Goal: Information Seeking & Learning: Learn about a topic

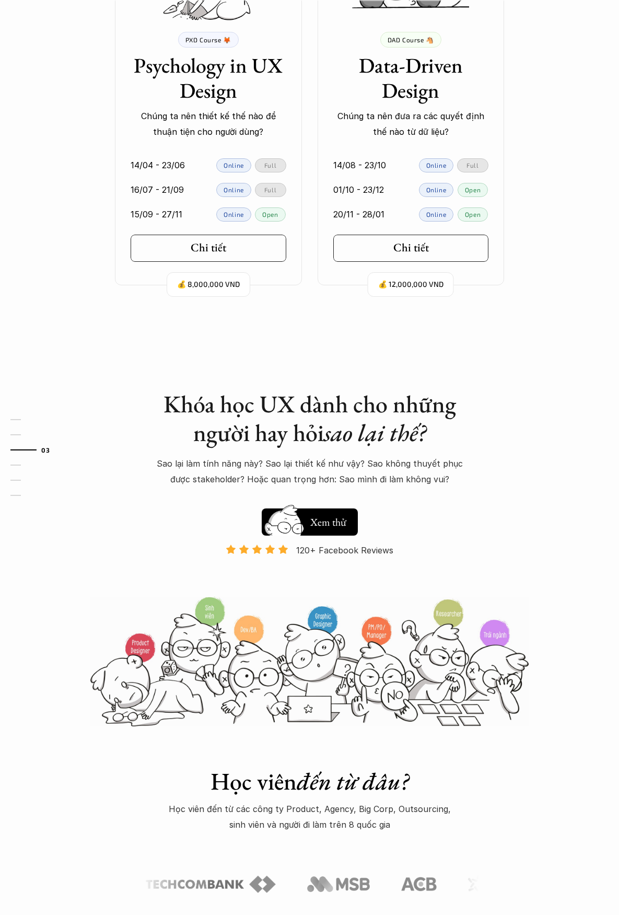
scroll to position [627, 0]
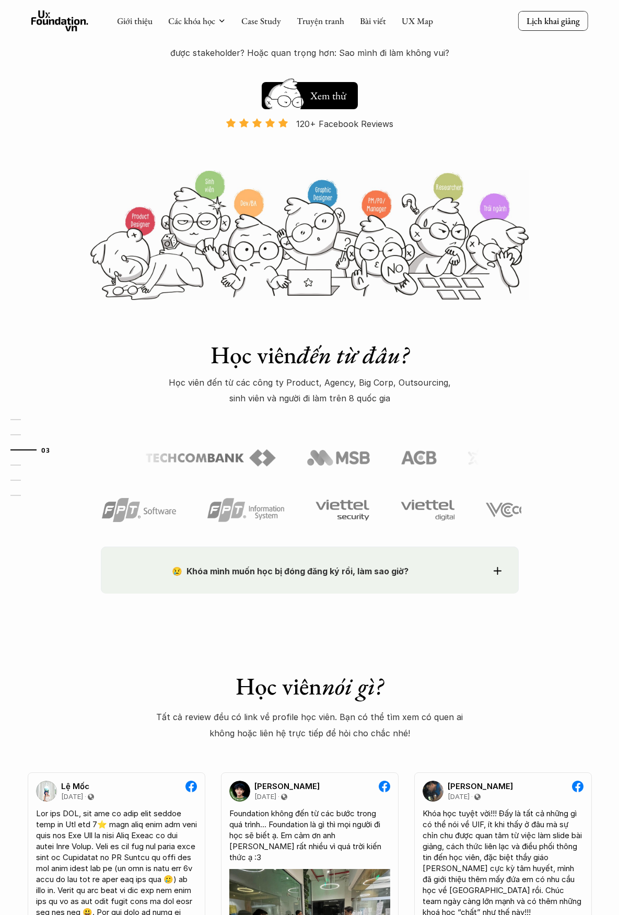
scroll to position [993, 0]
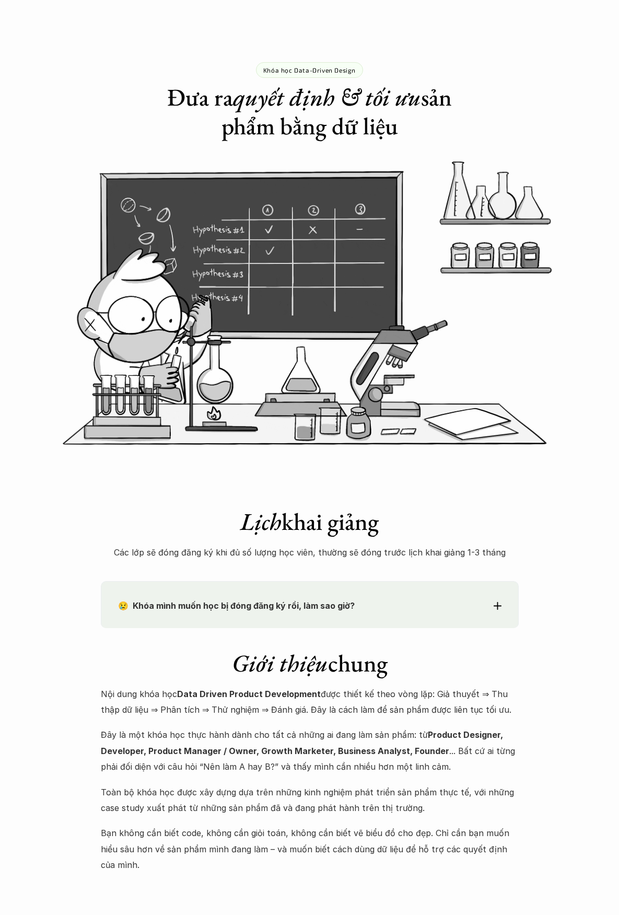
scroll to position [575, 0]
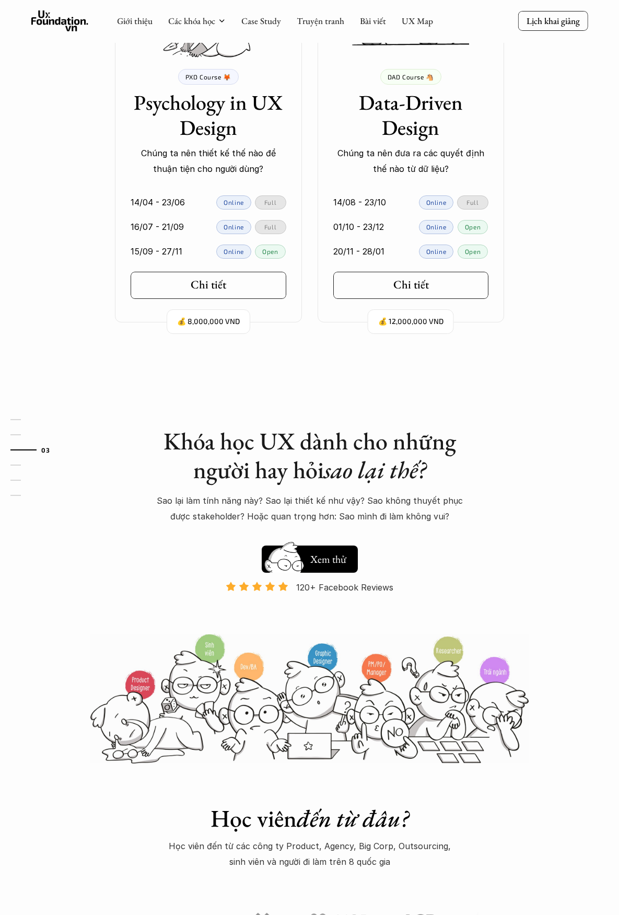
scroll to position [523, 0]
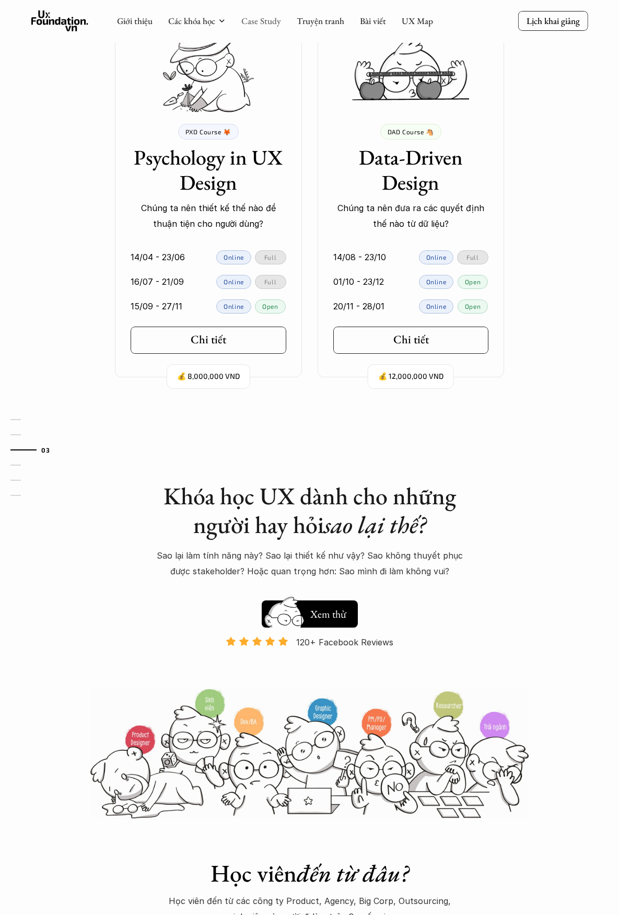
click at [266, 20] on link "Case Study" at bounding box center [261, 20] width 40 height 11
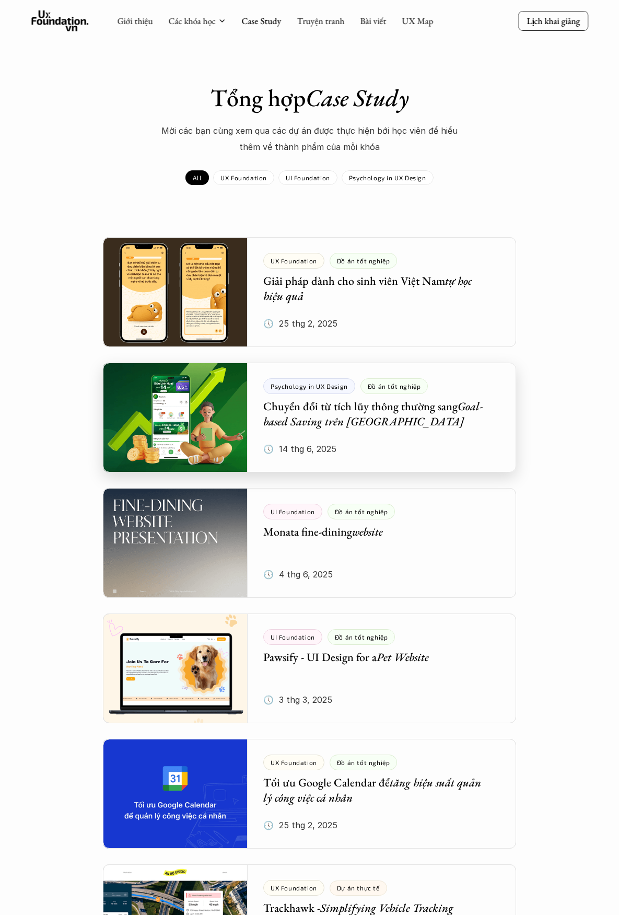
click at [422, 432] on div at bounding box center [309, 418] width 413 height 110
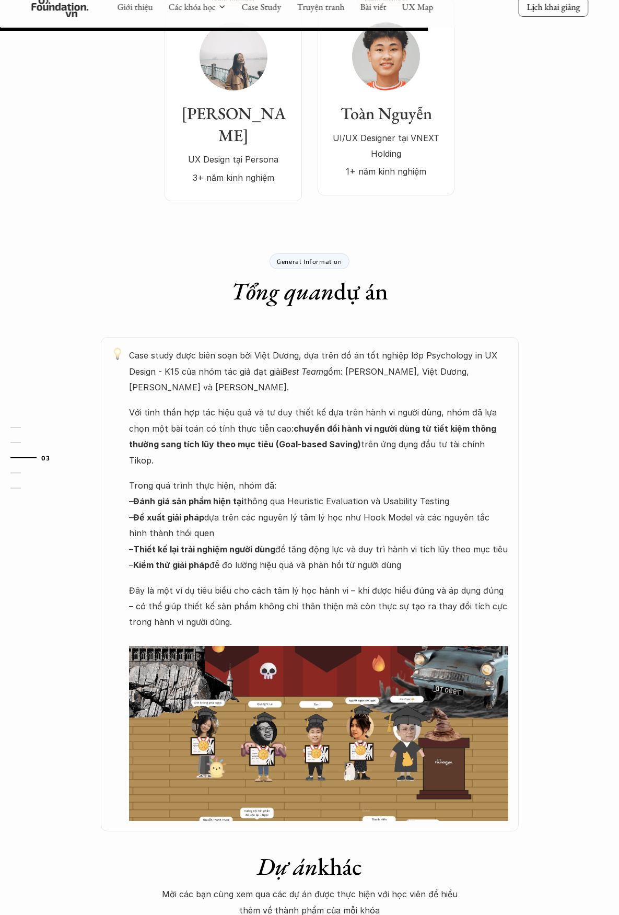
scroll to position [523, 0]
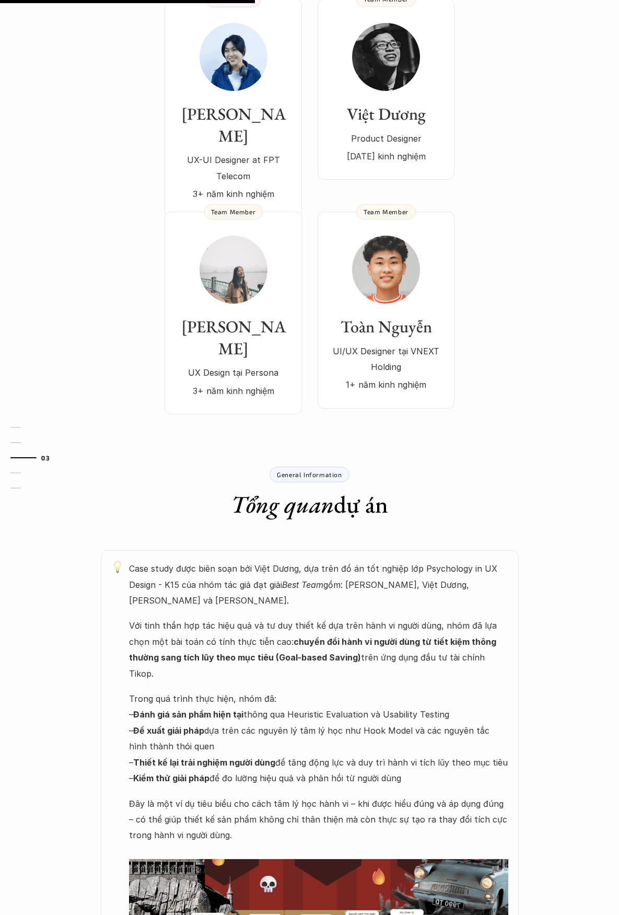
click at [330, 796] on p "Đây là một ví dụ tiêu biểu cho cách tâm lý học hành vi – khi được hiểu đúng và …" at bounding box center [318, 828] width 379 height 64
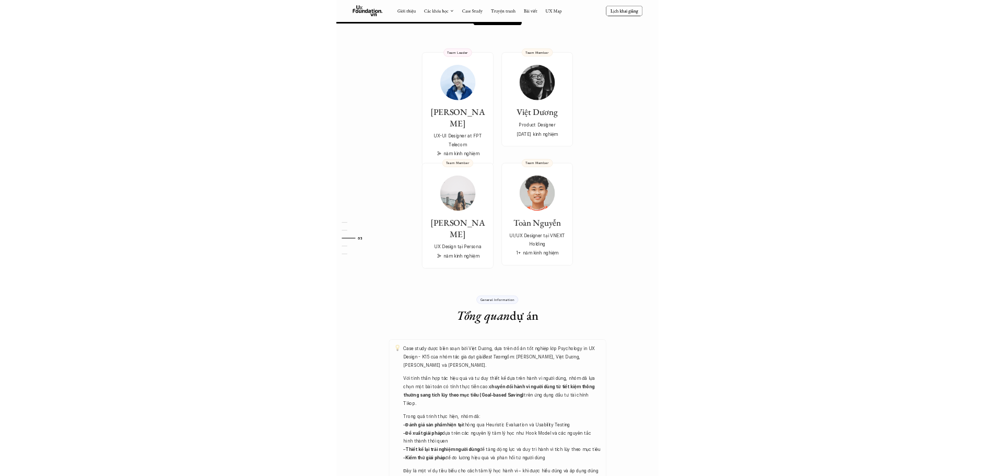
scroll to position [0, 0]
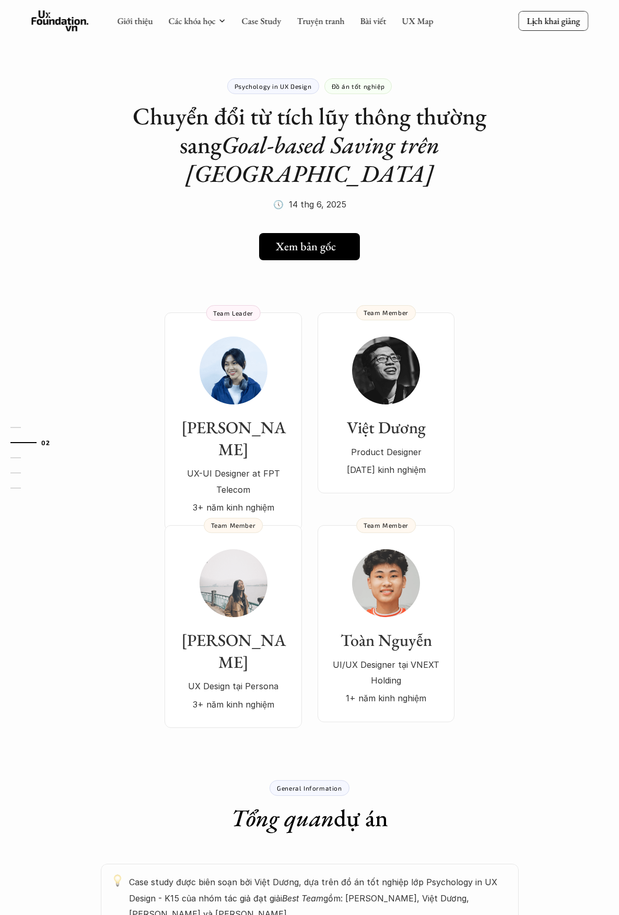
click at [314, 240] on h5 "Xem bản gốc" at bounding box center [306, 247] width 60 height 14
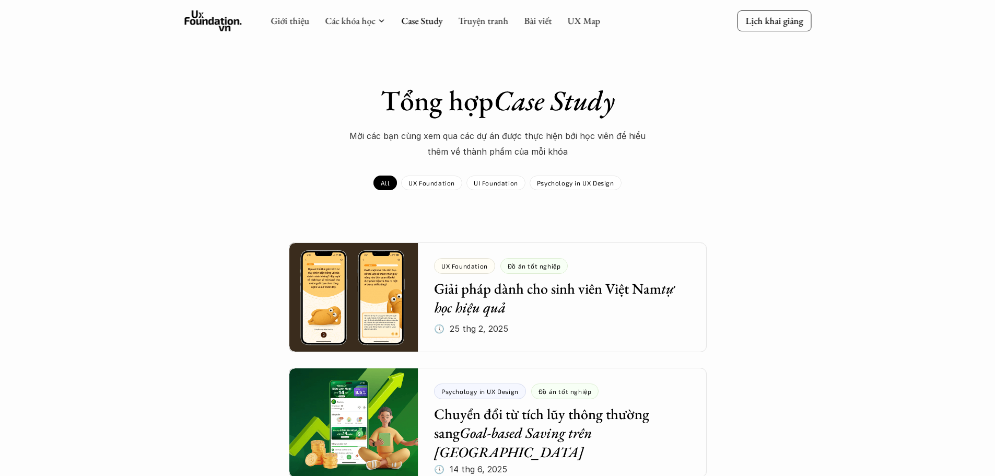
drag, startPoint x: 847, startPoint y: 351, endPoint x: 829, endPoint y: 123, distance: 228.6
click at [538, 22] on link "Bài viết" at bounding box center [538, 21] width 28 height 12
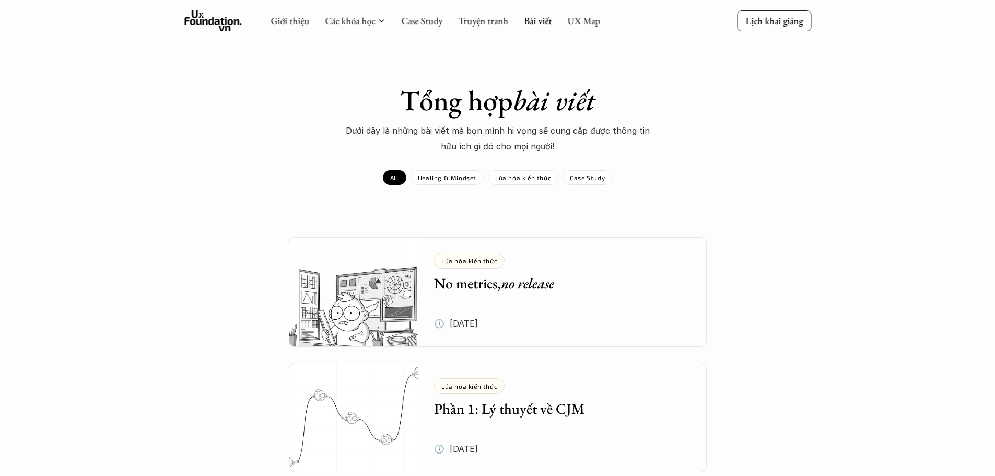
drag, startPoint x: 782, startPoint y: 354, endPoint x: 790, endPoint y: 131, distance: 223.3
click at [217, 10] on icon at bounding box center [212, 20] width 57 height 21
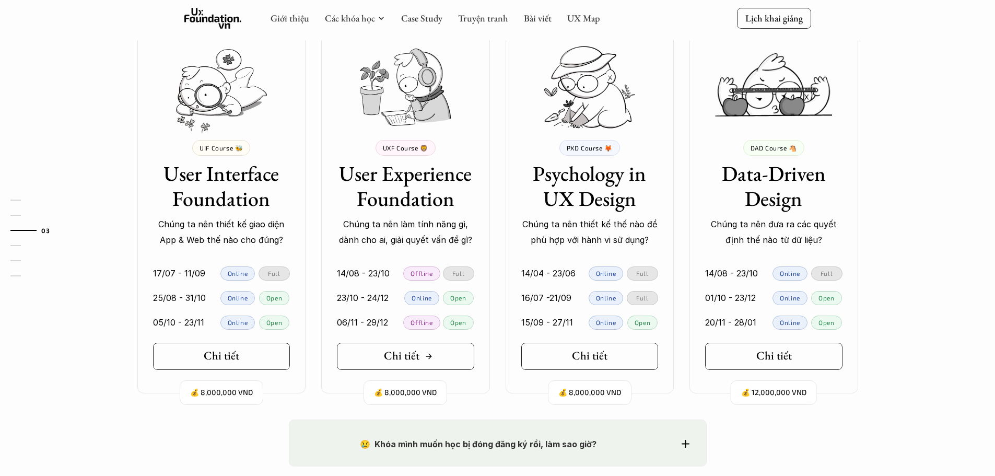
scroll to position [941, 0]
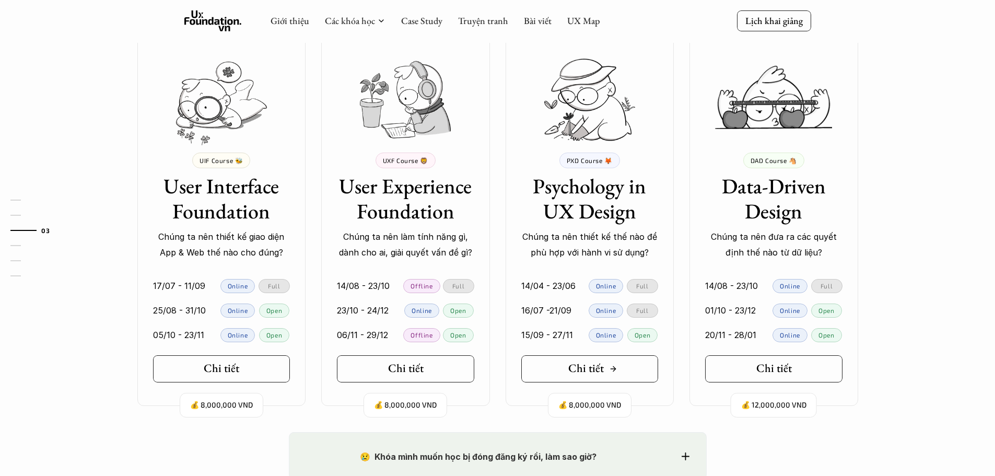
click at [593, 366] on h5 "Chi tiết" at bounding box center [587, 369] width 36 height 14
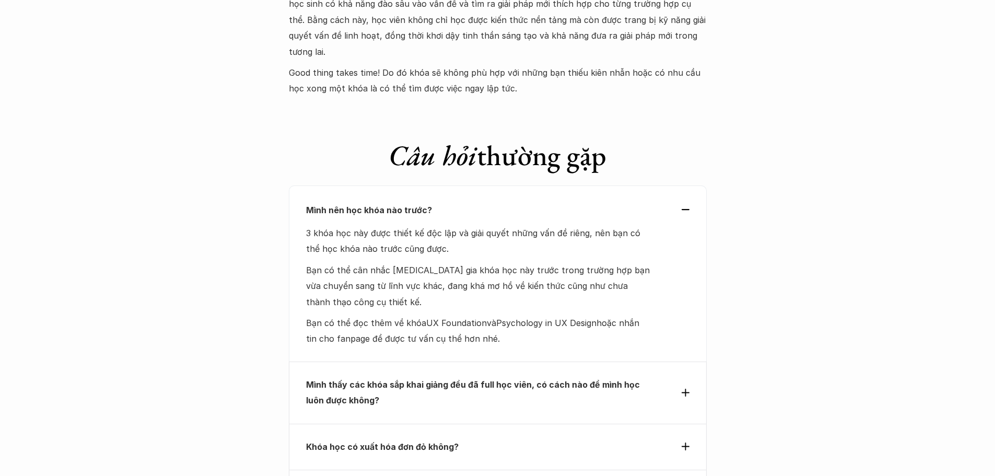
scroll to position [4875, 0]
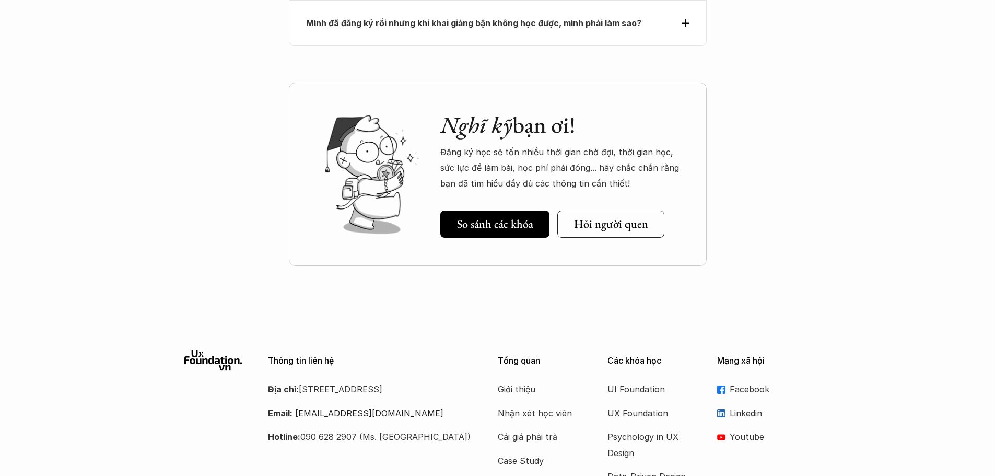
drag, startPoint x: 824, startPoint y: 198, endPoint x: 815, endPoint y: 366, distance: 169.0
click at [619, 381] on p "Facebook" at bounding box center [771, 389] width 82 height 16
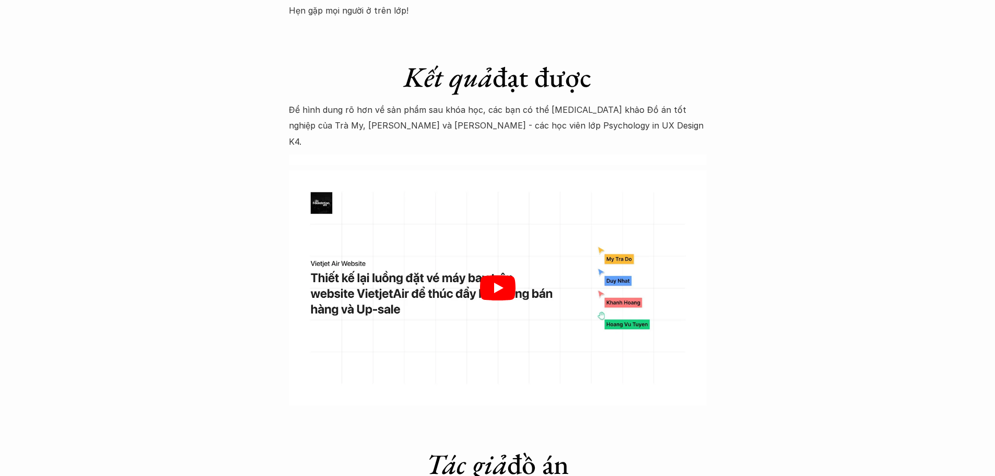
scroll to position [3150, 0]
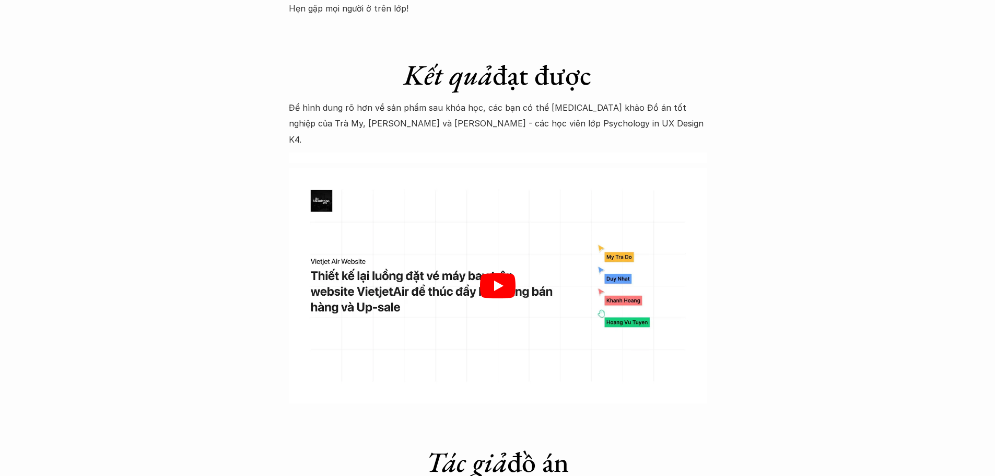
click at [491, 273] on icon "Play" at bounding box center [498, 285] width 36 height 25
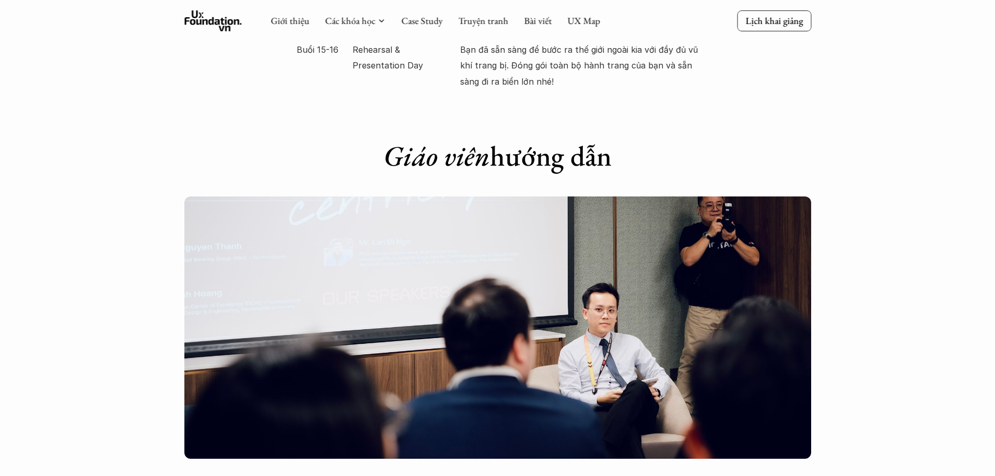
scroll to position [2471, 0]
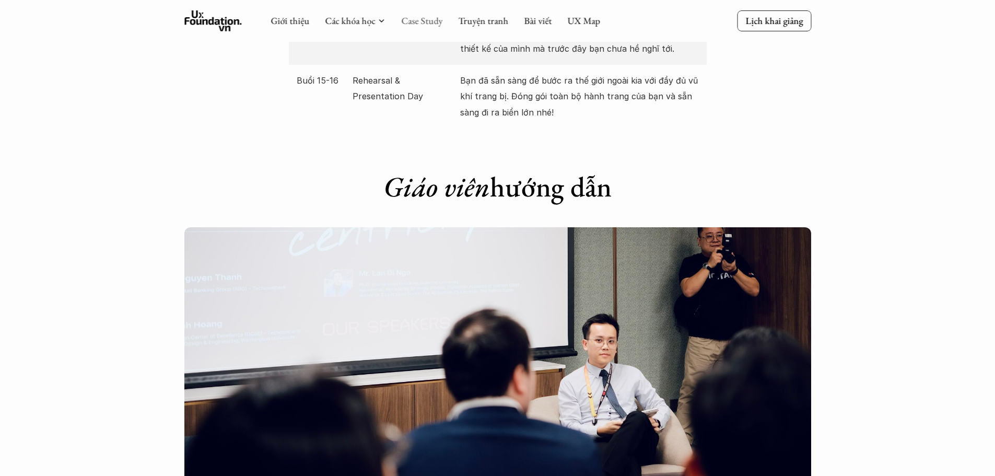
click at [434, 24] on link "Case Study" at bounding box center [421, 21] width 41 height 12
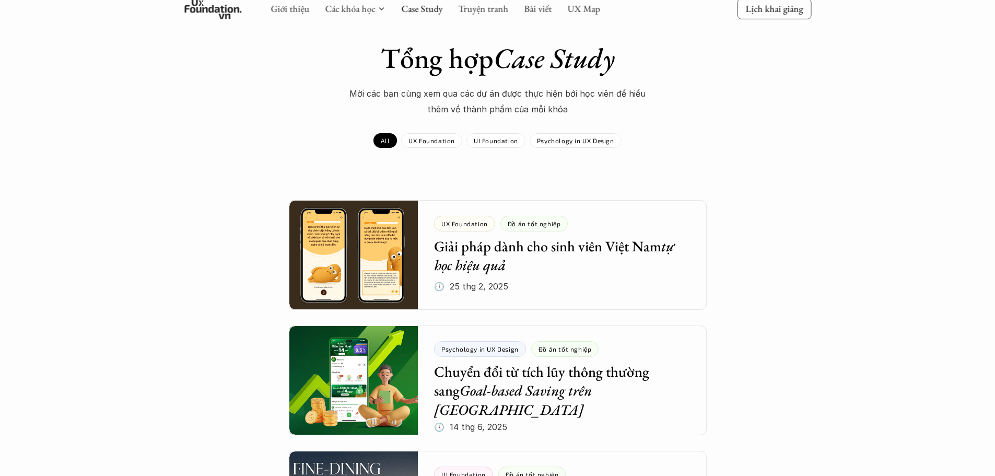
scroll to position [157, 0]
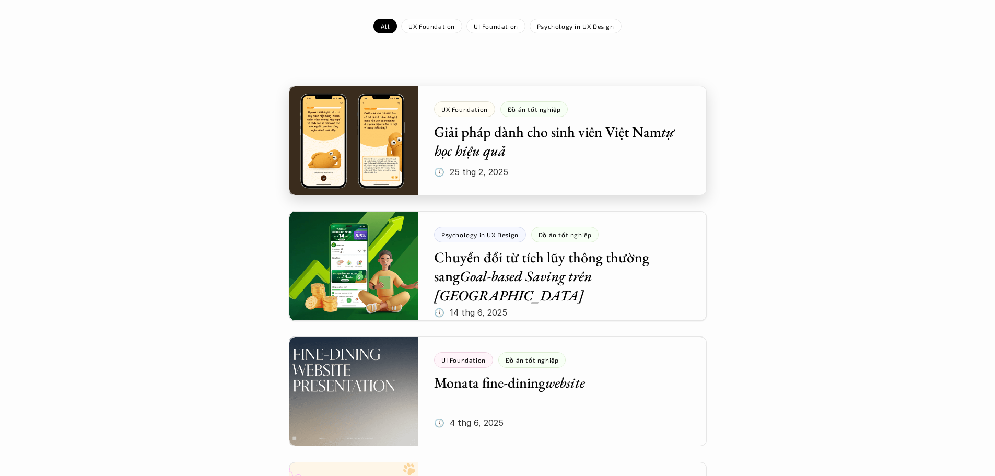
click at [353, 127] on div at bounding box center [498, 141] width 418 height 110
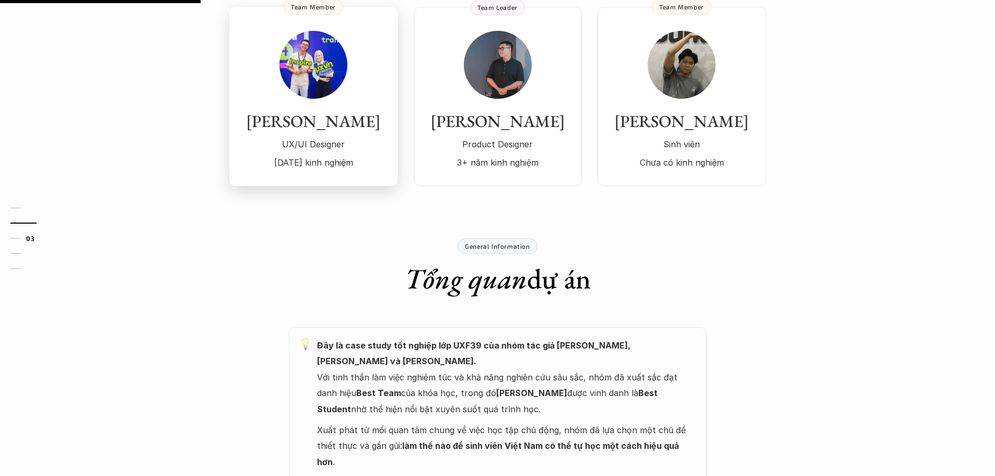
scroll to position [470, 0]
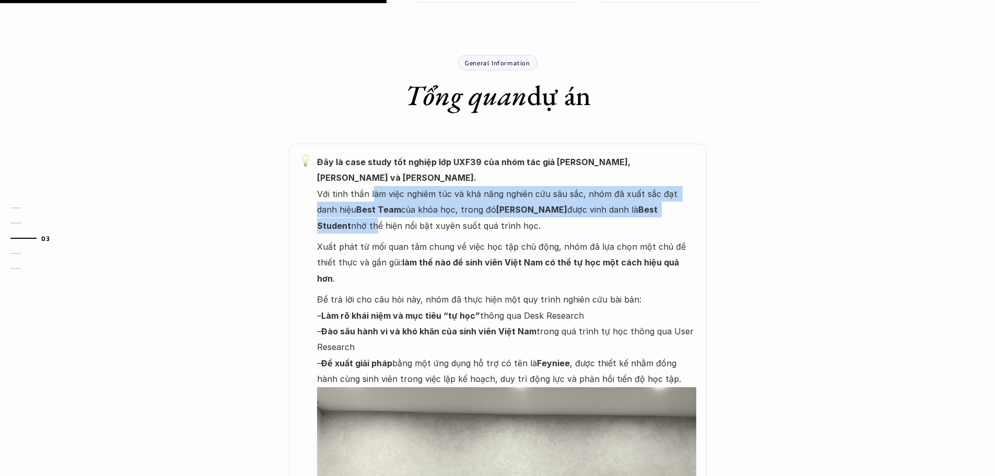
drag, startPoint x: 383, startPoint y: 179, endPoint x: 660, endPoint y: 188, distance: 277.1
click at [619, 188] on p "Đây là case study tốt nghiệp lớp UXF39 của nhóm tác giả [PERSON_NAME], [PERSON_…" at bounding box center [506, 193] width 379 height 79
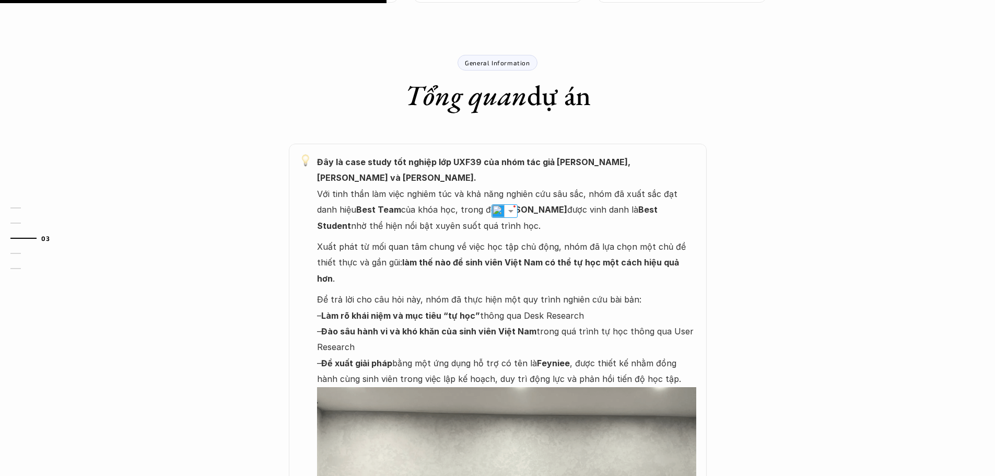
click at [619, 201] on p "Đây là case study tốt nghiệp lớp UXF39 của nhóm tác giả [PERSON_NAME], [PERSON_…" at bounding box center [506, 193] width 379 height 79
click at [619, 211] on p "Đây là case study tốt nghiệp lớp UXF39 của nhóm tác giả [PERSON_NAME], [PERSON_…" at bounding box center [506, 193] width 379 height 79
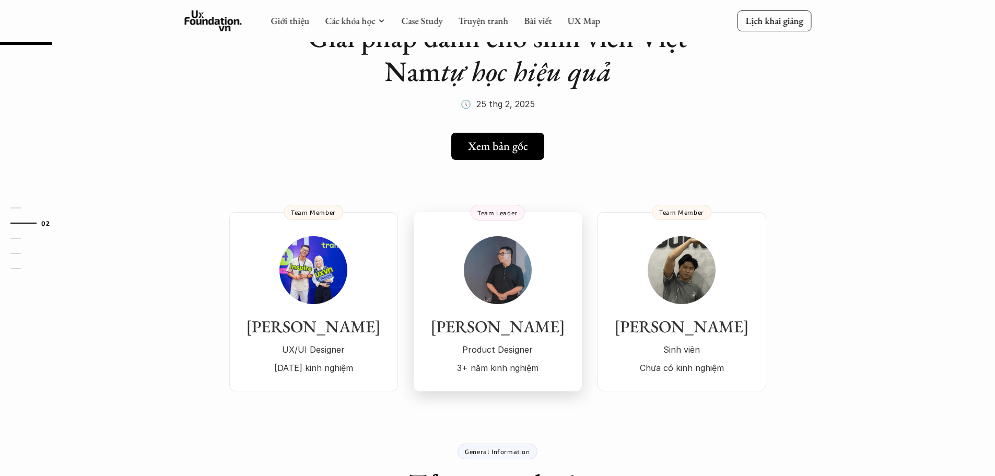
scroll to position [52, 0]
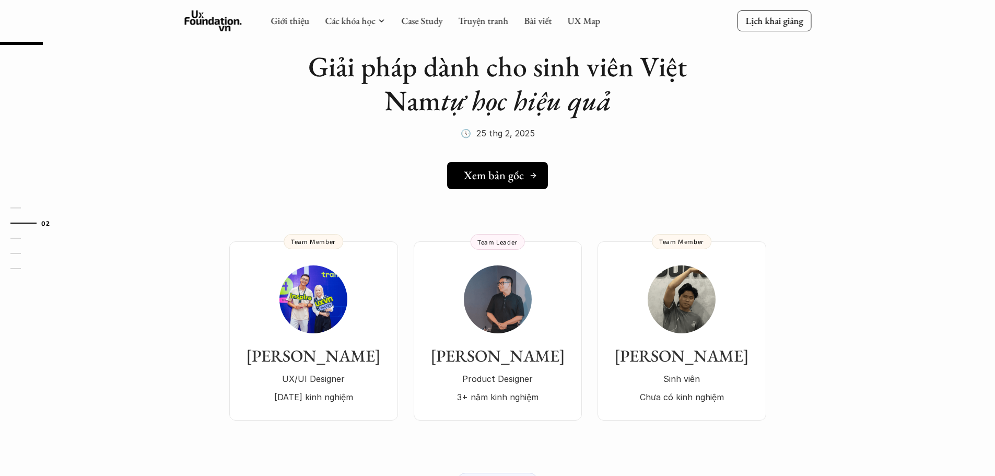
click at [495, 178] on h5 "Xem bản gốc" at bounding box center [494, 176] width 60 height 14
drag, startPoint x: 255, startPoint y: 75, endPoint x: 248, endPoint y: 79, distance: 8.4
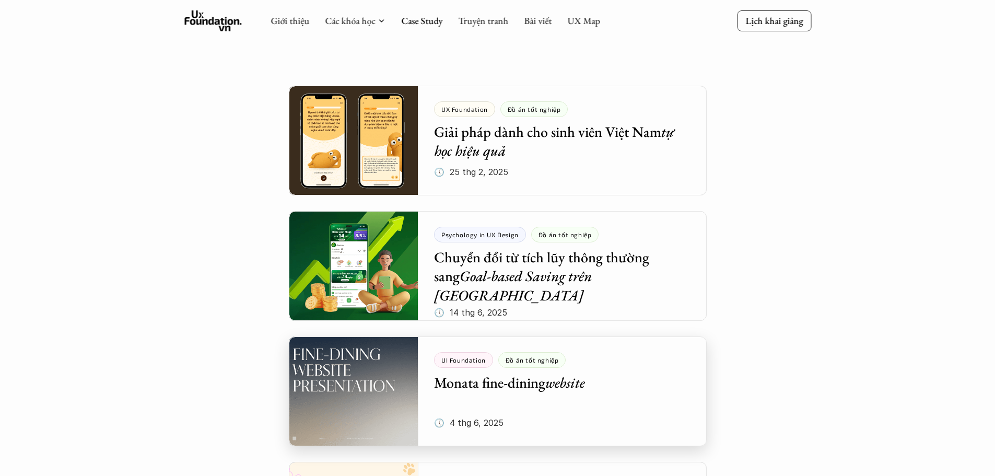
click at [366, 384] on div at bounding box center [498, 392] width 418 height 110
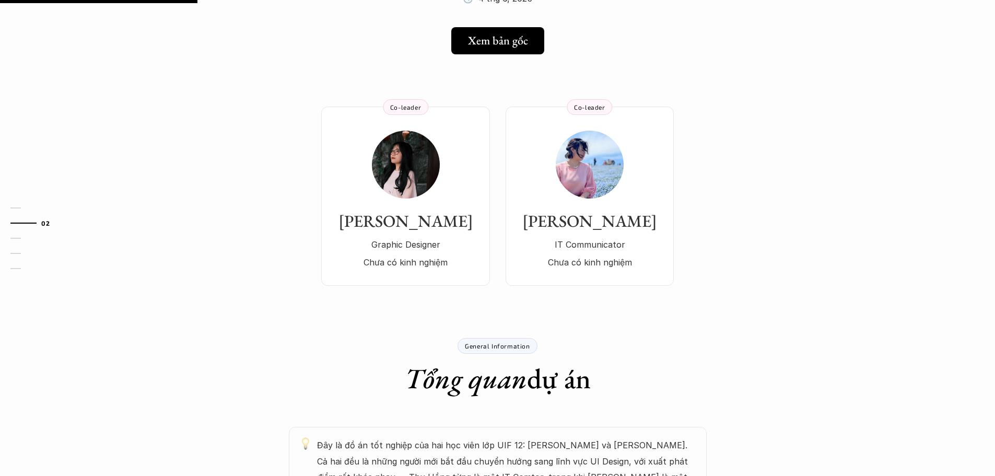
scroll to position [52, 0]
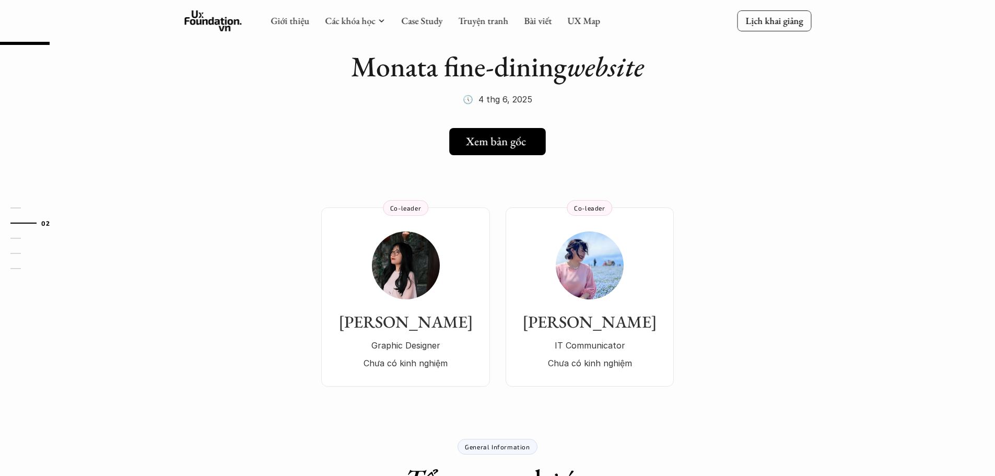
click at [481, 138] on h5 "Xem bản gốc" at bounding box center [496, 142] width 60 height 14
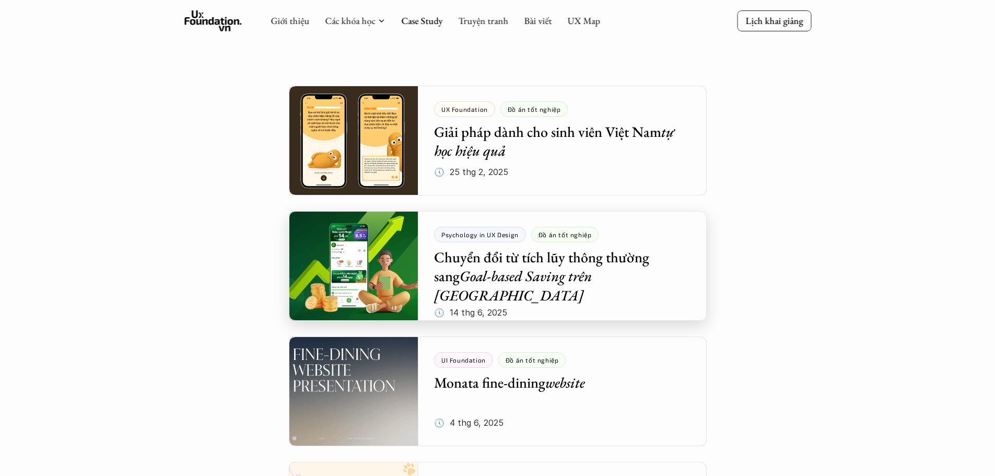
click at [572, 262] on div at bounding box center [498, 266] width 418 height 110
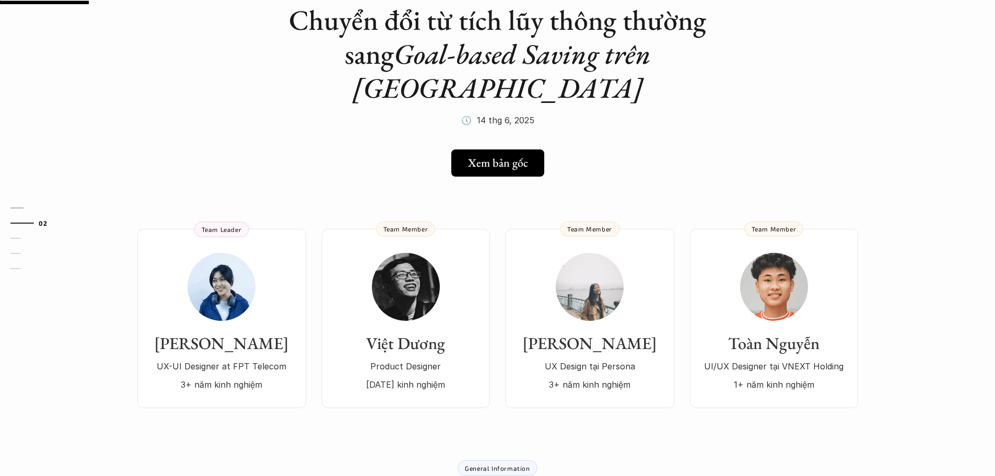
scroll to position [105, 0]
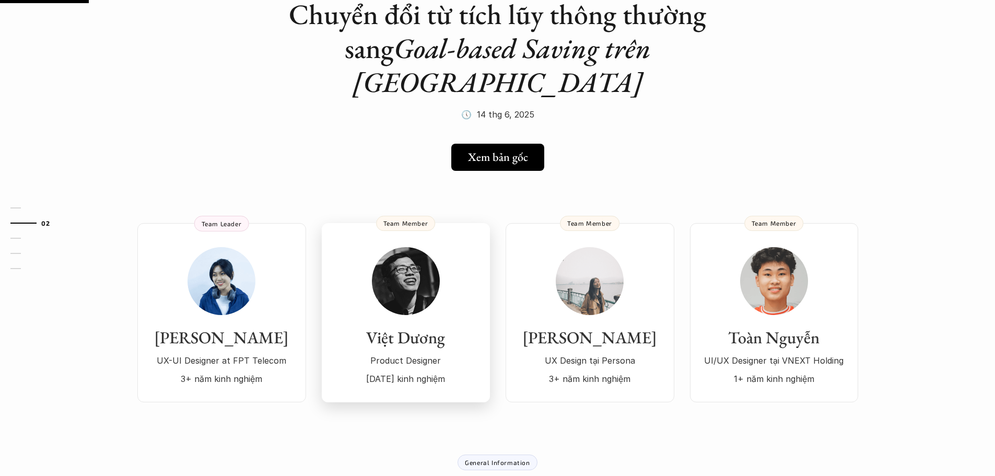
click at [420, 353] on p "Product Designer" at bounding box center [405, 361] width 147 height 16
click at [429, 328] on h3 "Việt Dương" at bounding box center [405, 338] width 147 height 20
click at [415, 273] on img at bounding box center [406, 281] width 68 height 68
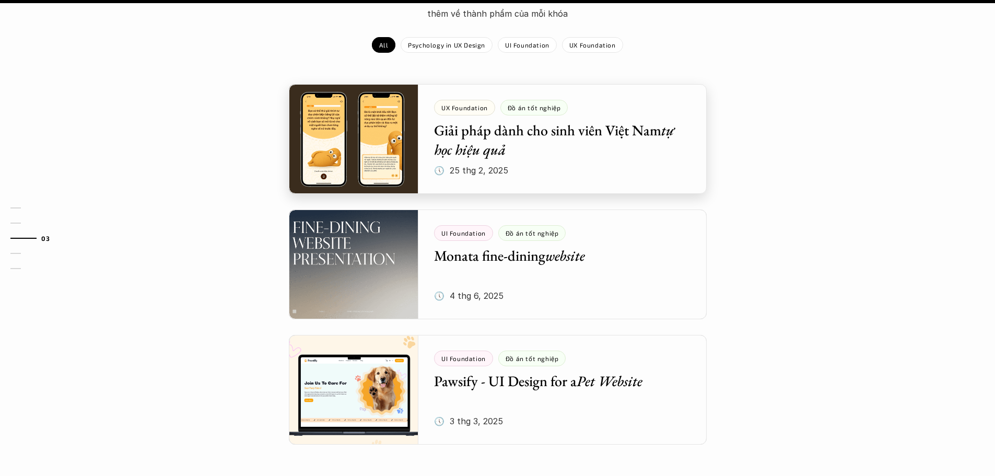
scroll to position [1202, 0]
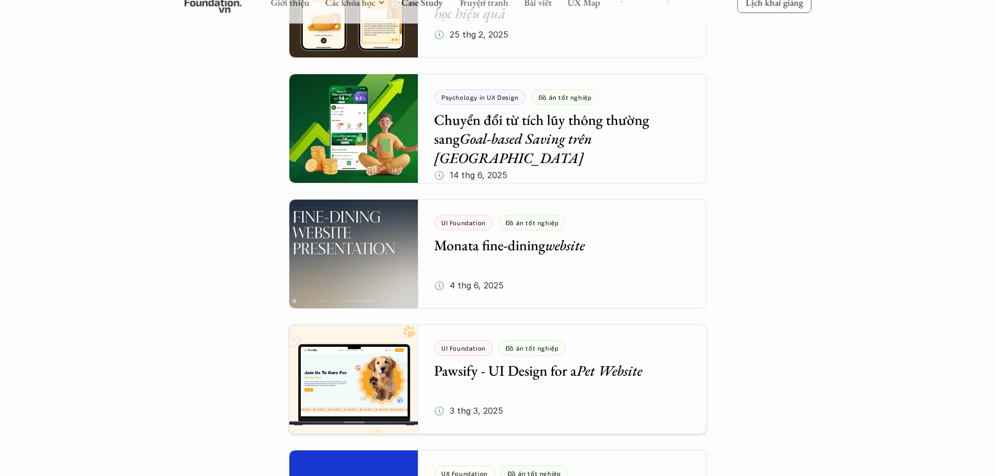
scroll to position [157, 0]
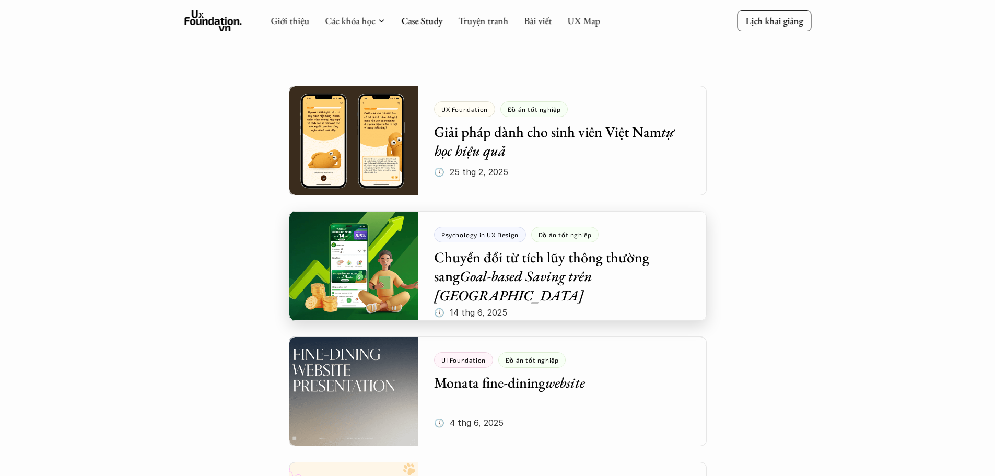
click at [619, 254] on div at bounding box center [498, 266] width 418 height 110
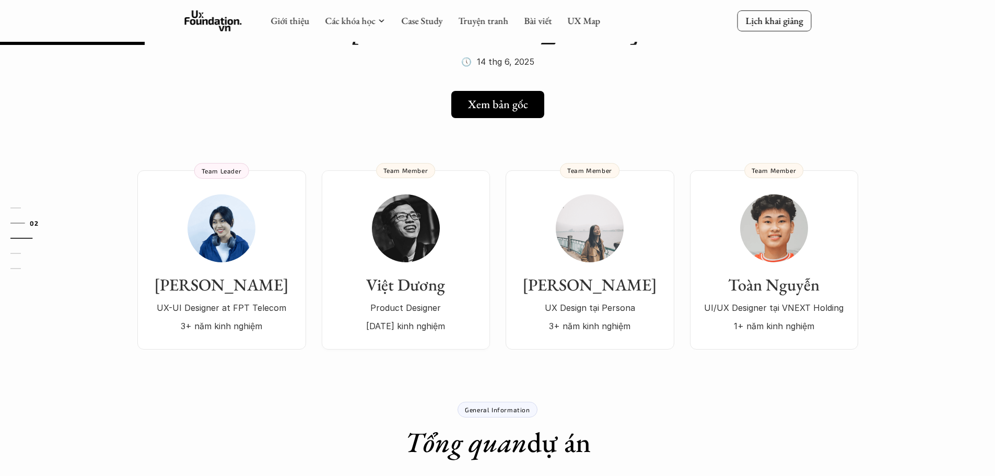
scroll to position [157, 0]
click at [496, 91] on link "Xem bản gốc" at bounding box center [497, 104] width 101 height 27
